Goal: Ask a question

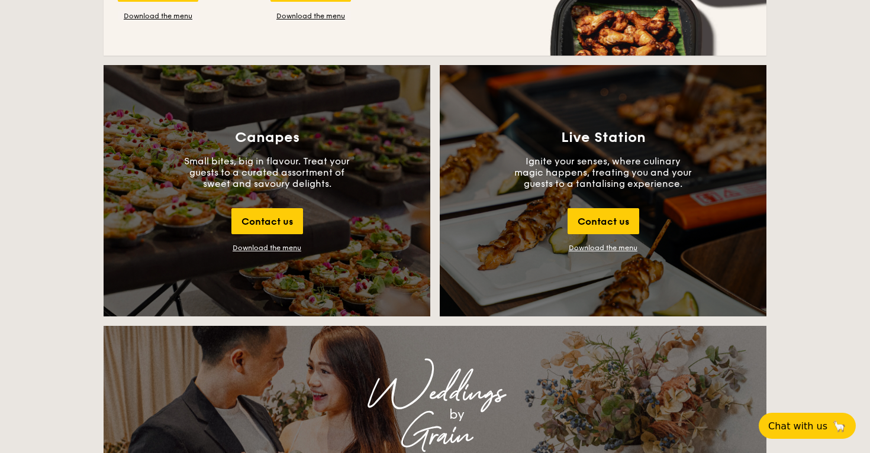
scroll to position [1259, 0]
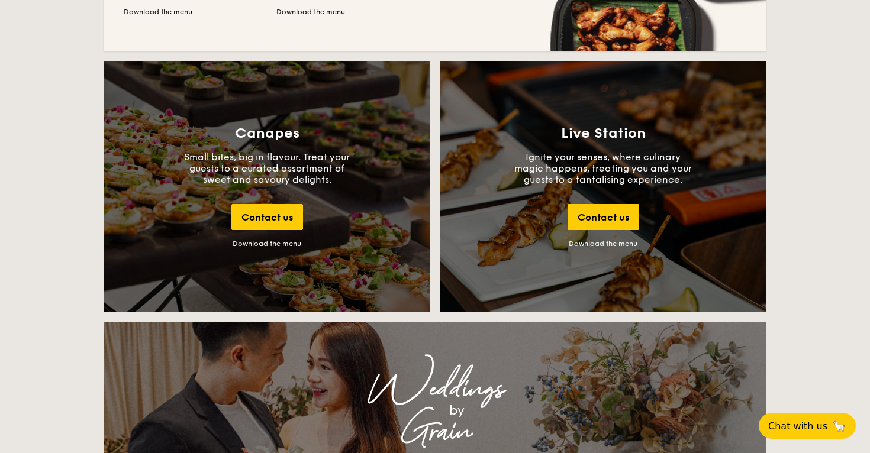
click at [260, 242] on div "Download the menu" at bounding box center [267, 244] width 69 height 8
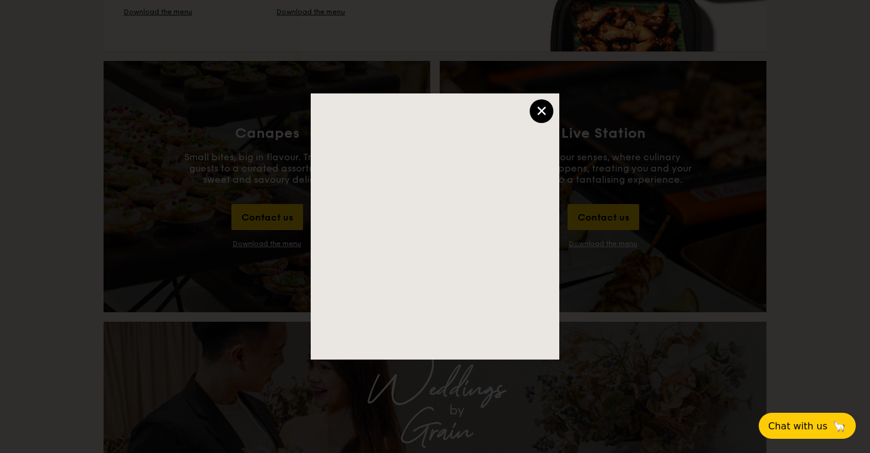
click at [541, 107] on div "×" at bounding box center [542, 111] width 24 height 24
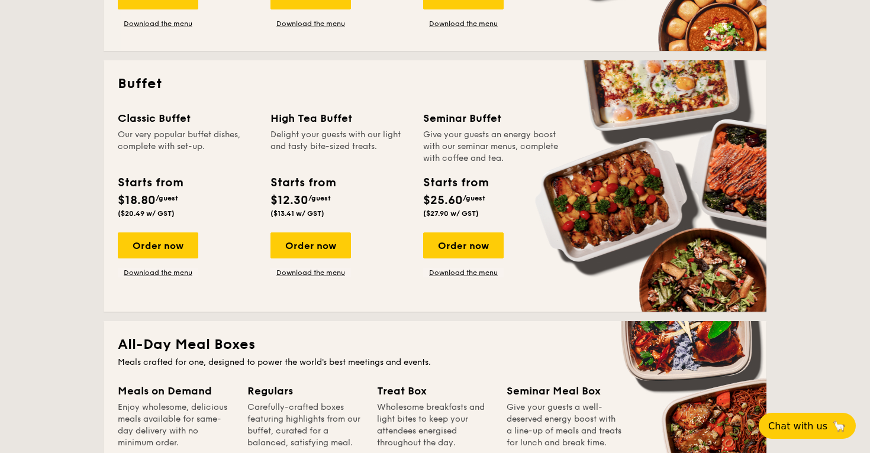
scroll to position [478, 0]
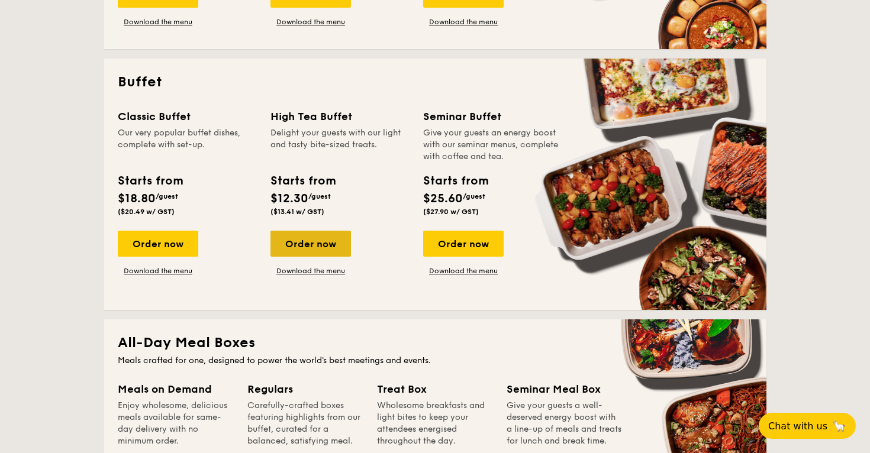
click at [323, 238] on div "Order now" at bounding box center [311, 244] width 81 height 26
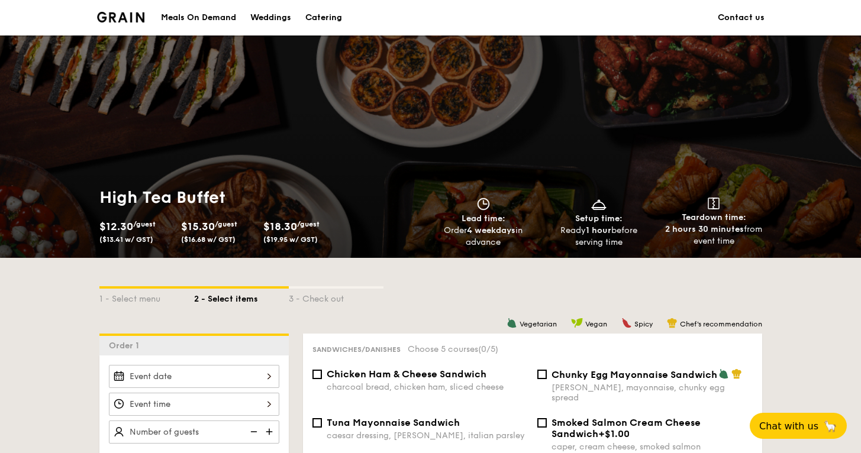
click at [735, 18] on link "Contact us" at bounding box center [741, 18] width 47 height 36
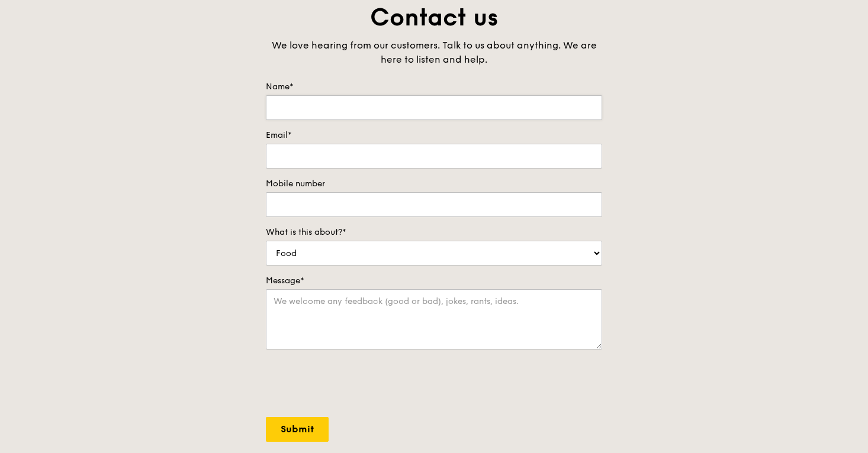
scroll to position [82, 0]
click at [284, 118] on input "Name*" at bounding box center [434, 107] width 336 height 25
type input "Janice Chan Shcherbakova"
type input "mail_janchan@yahoo.com.sg"
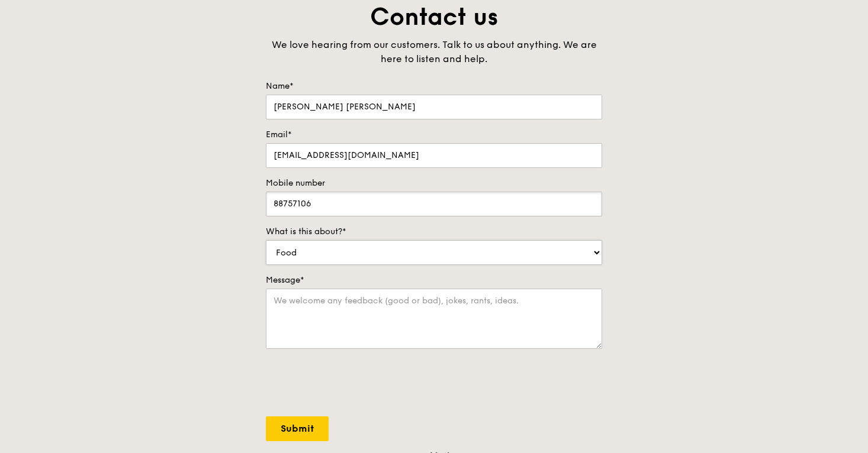
type input "88757106"
click at [422, 255] on select "Food Service Billing/Payment Catering Others" at bounding box center [434, 252] width 336 height 25
select select "Catering"
click at [332, 319] on textarea "Message*" at bounding box center [434, 319] width 336 height 60
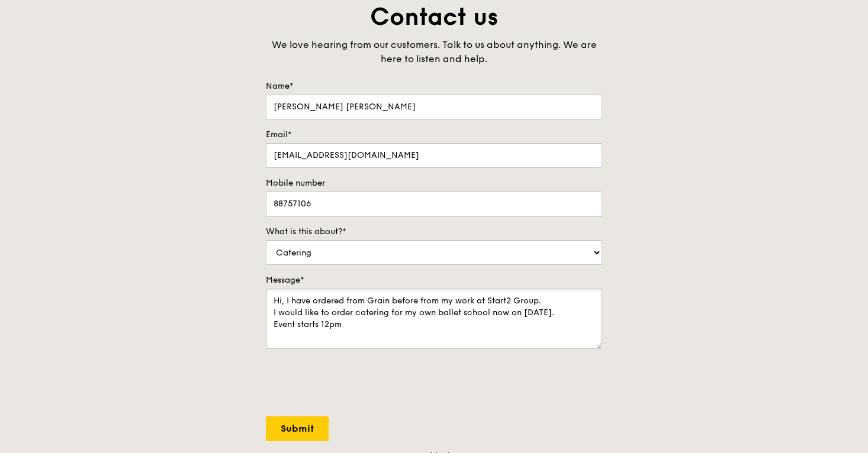
click at [393, 313] on textarea "Hi, I have ordered from Grain before from my work at Start2 Group. I would like…" at bounding box center [434, 319] width 336 height 60
click at [363, 339] on textarea "Hi, I have ordered from Grain before from my work at Start2 Group. I would like…" at bounding box center [434, 319] width 336 height 60
click at [462, 315] on textarea "Hi, I have ordered from Grain before from my work at Start2 Group. I would like…" at bounding box center [434, 319] width 336 height 60
click at [574, 314] on textarea "Hi, I have ordered from Grain before from my work at Start2 Group. I would like…" at bounding box center [434, 319] width 336 height 60
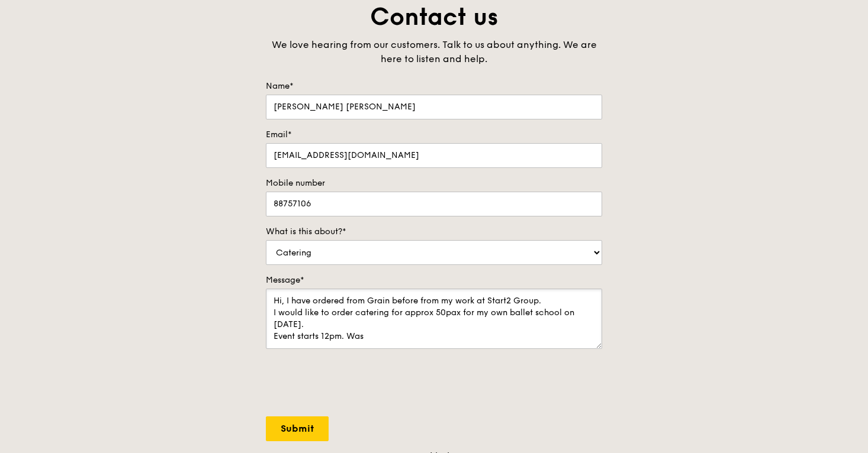
click at [369, 342] on textarea "Hi, I have ordered from Grain before from my work at Start2 Group. I would like…" at bounding box center [434, 319] width 336 height 60
click at [368, 339] on textarea "Hi, I have ordered from Grain before from my work at Start2 Group. I would like…" at bounding box center [434, 319] width 336 height 60
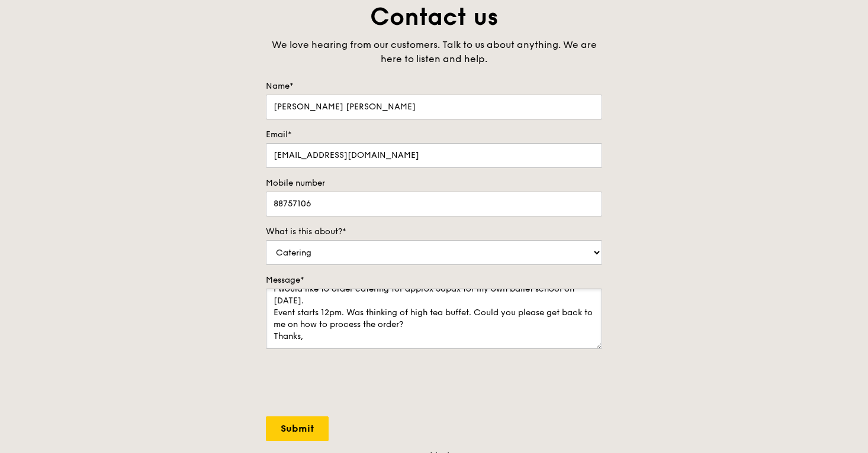
scroll to position [28, 0]
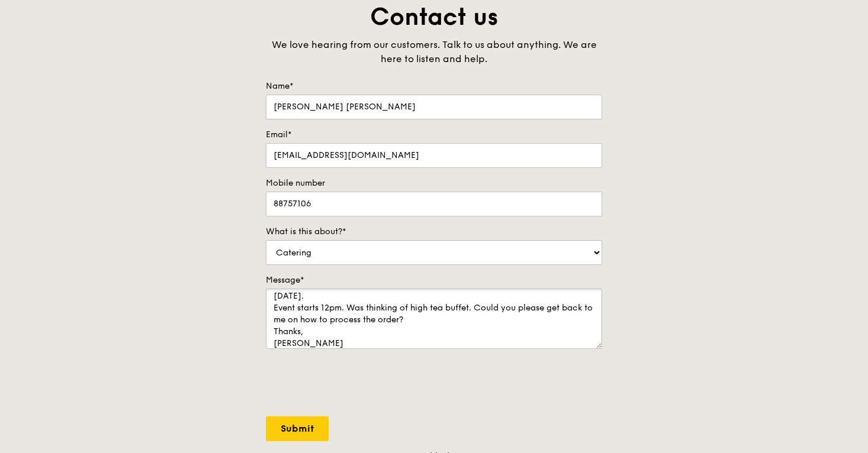
type textarea "Hi, I have ordered from Grain before from my work at Start2 Group. I would like…"
click at [295, 430] on input "Submit" at bounding box center [297, 429] width 63 height 25
select select "Food"
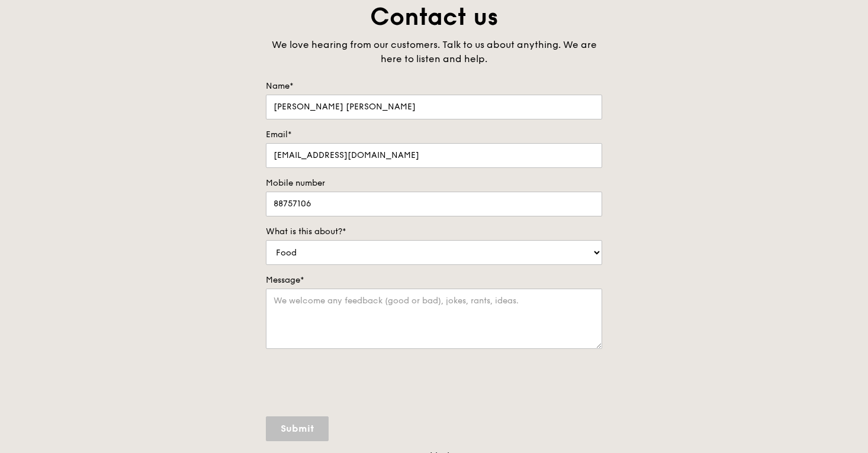
scroll to position [0, 0]
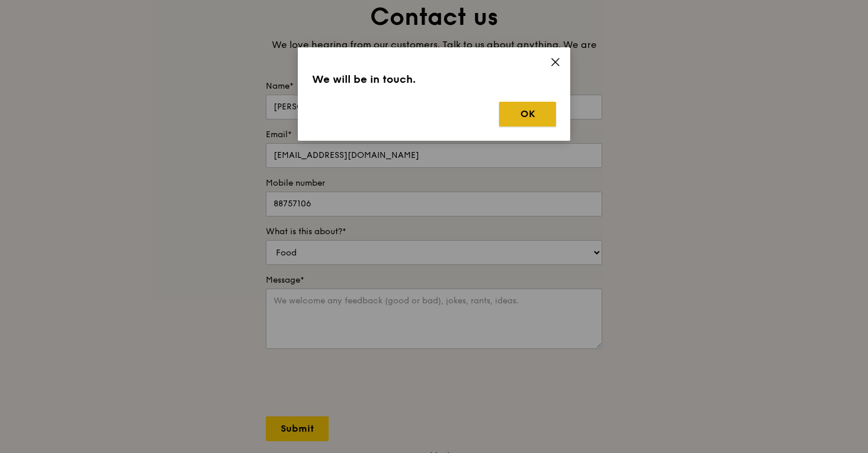
click at [538, 108] on button "OK" at bounding box center [527, 114] width 57 height 25
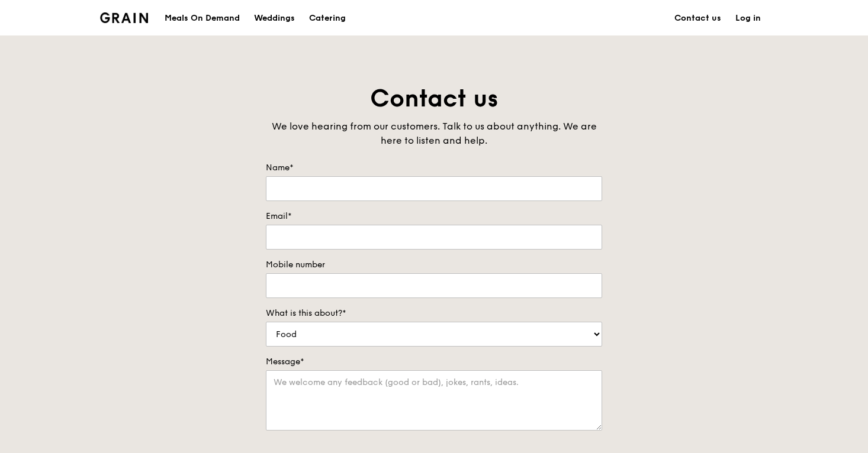
click at [126, 19] on img at bounding box center [124, 17] width 48 height 11
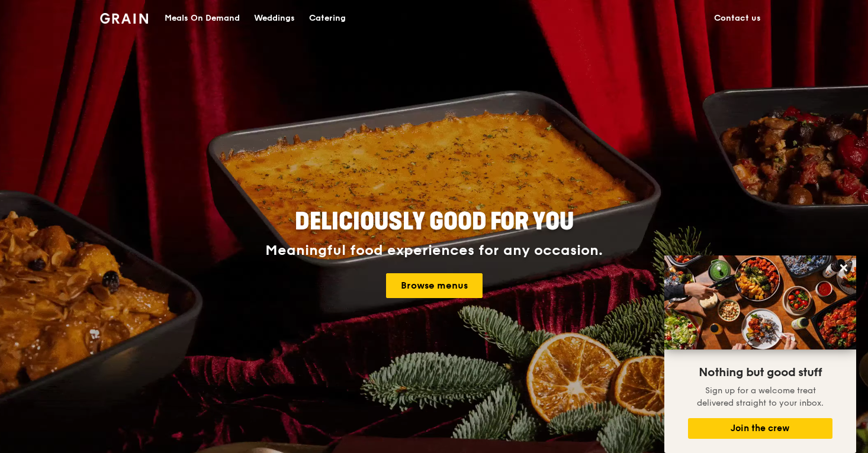
click at [319, 11] on div "Catering" at bounding box center [327, 19] width 37 height 36
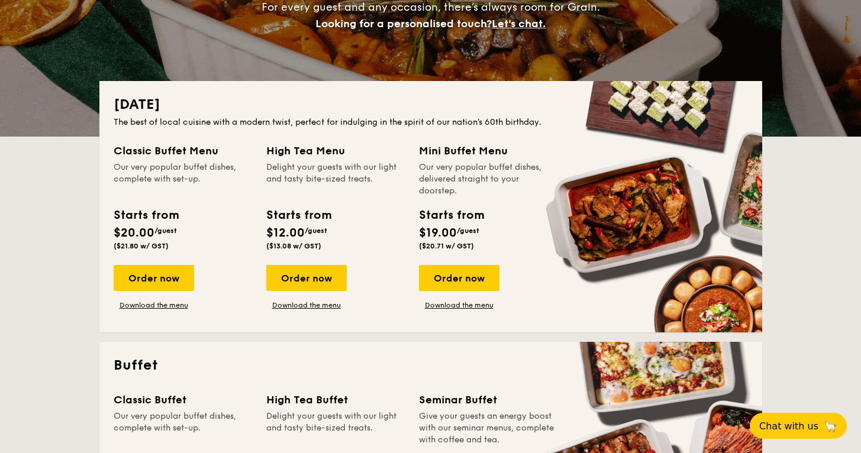
scroll to position [196, 0]
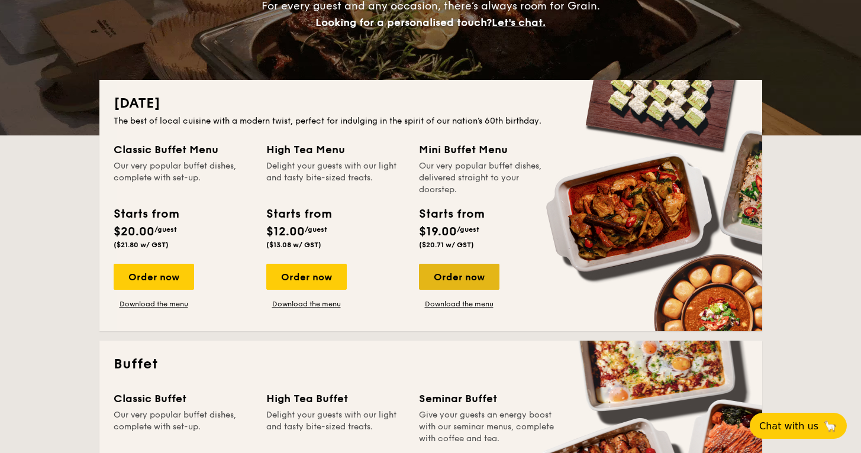
click at [456, 272] on div "Order now" at bounding box center [459, 277] width 81 height 26
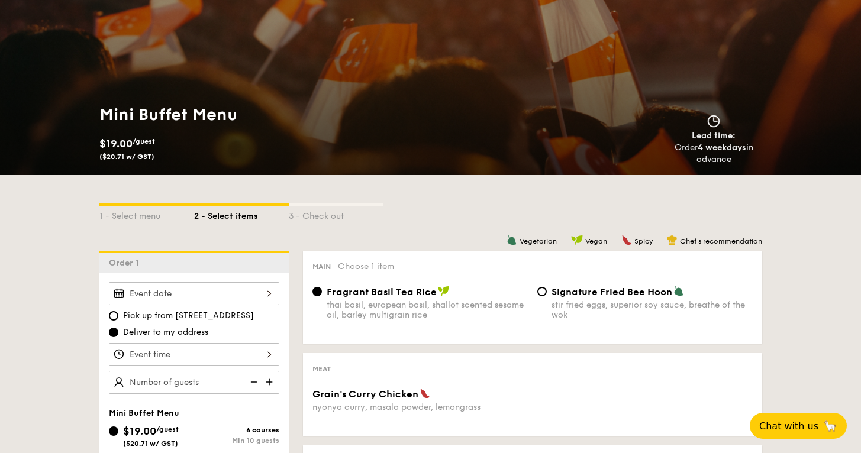
scroll to position [80, 0]
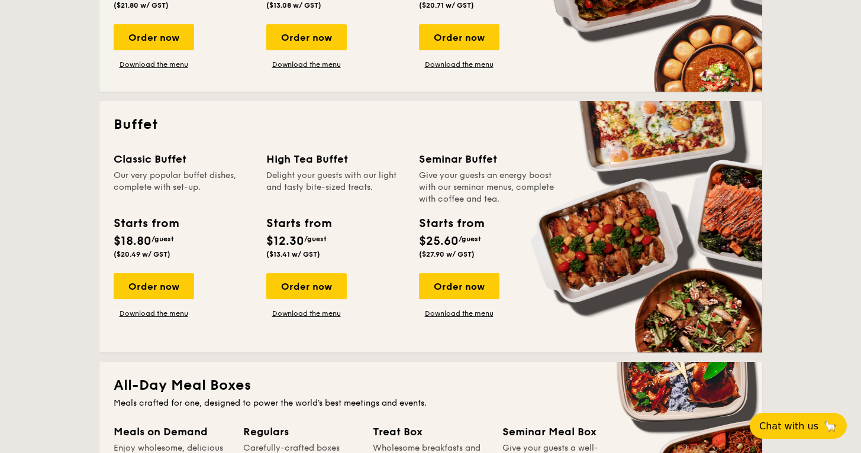
scroll to position [438, 0]
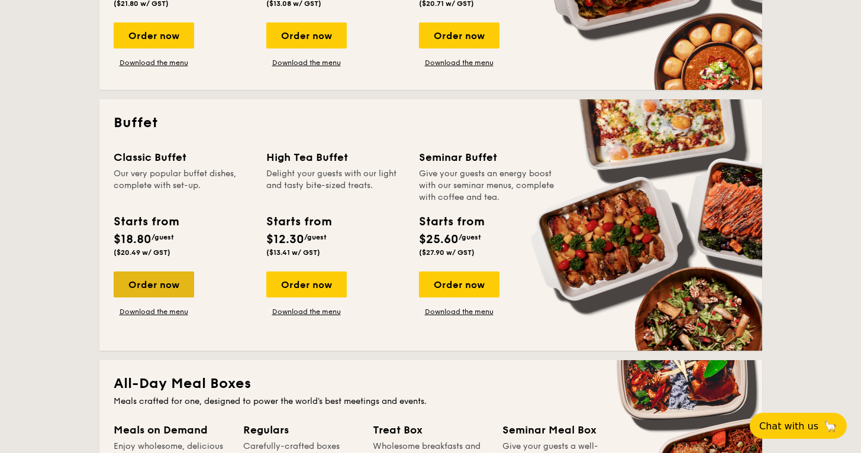
click at [172, 279] on div "Order now" at bounding box center [154, 285] width 81 height 26
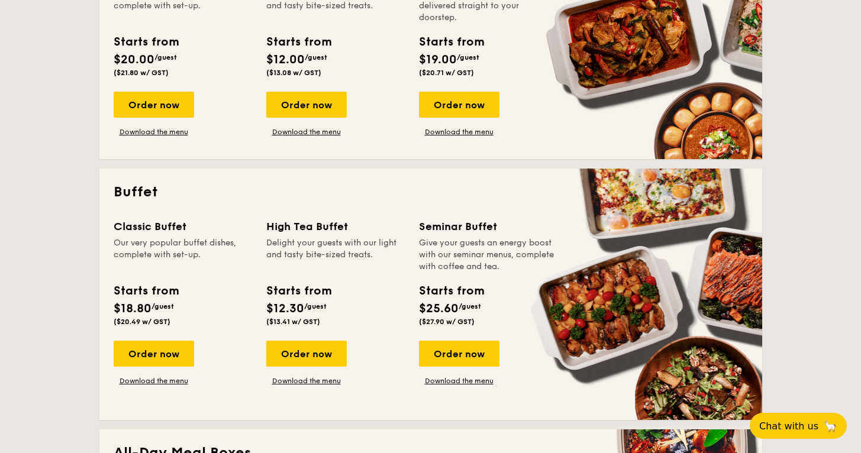
scroll to position [365, 0]
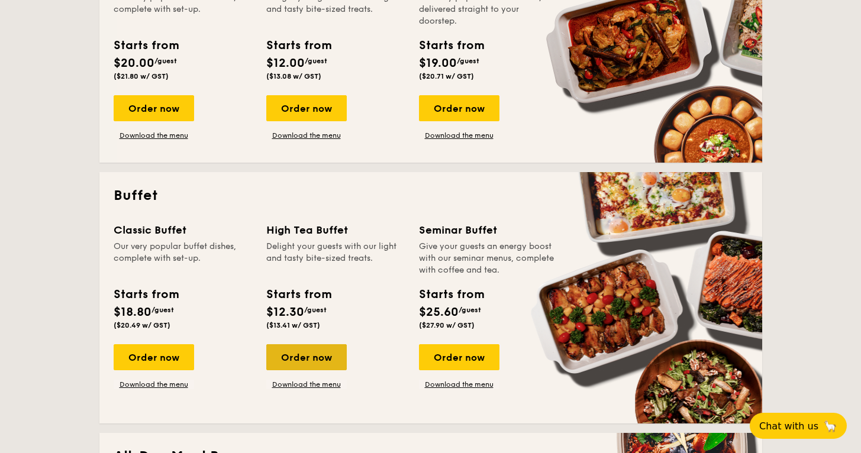
click at [285, 358] on div "Order now" at bounding box center [306, 358] width 81 height 26
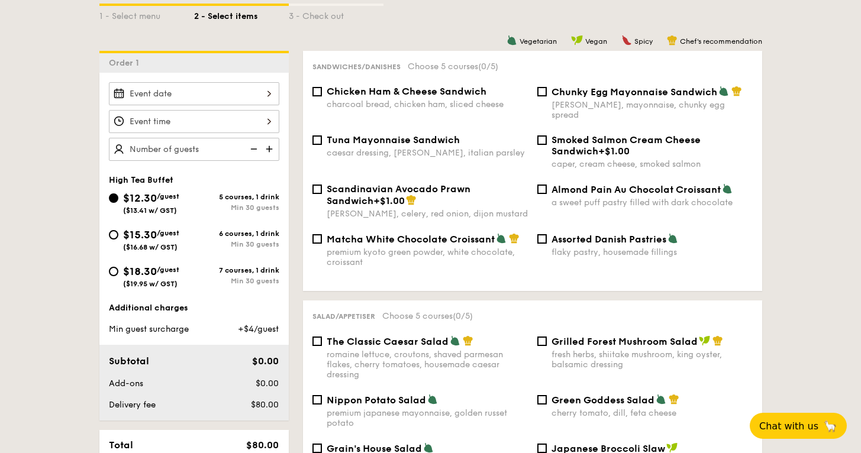
scroll to position [285, 0]
